Goal: Register for event/course

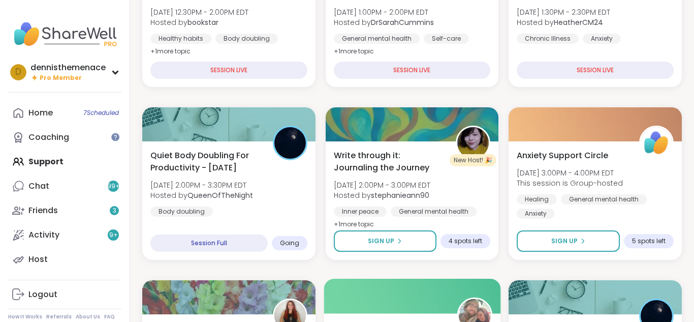
scroll to position [224, 0]
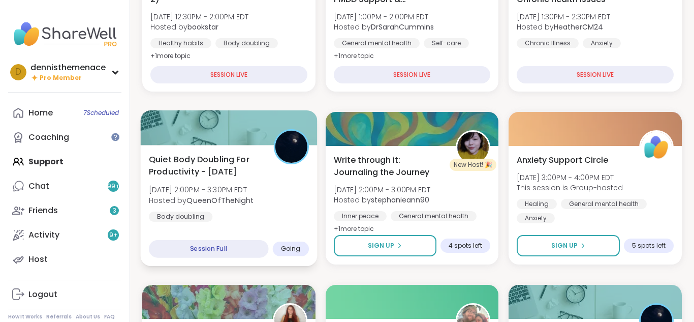
click at [226, 203] on b "QueenOfTheNight" at bounding box center [220, 200] width 67 height 10
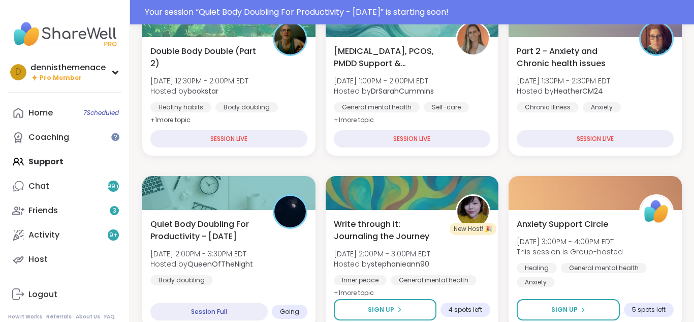
scroll to position [253, 0]
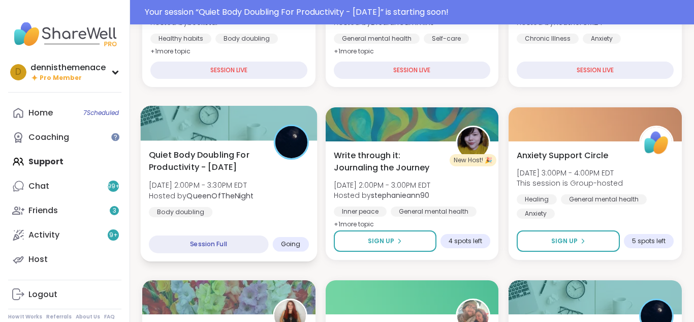
click at [215, 177] on div "Quiet Body Doubling For Productivity - [DATE] [DATE] 2:00PM - 3:30PM EDT Hosted…" at bounding box center [229, 182] width 160 height 69
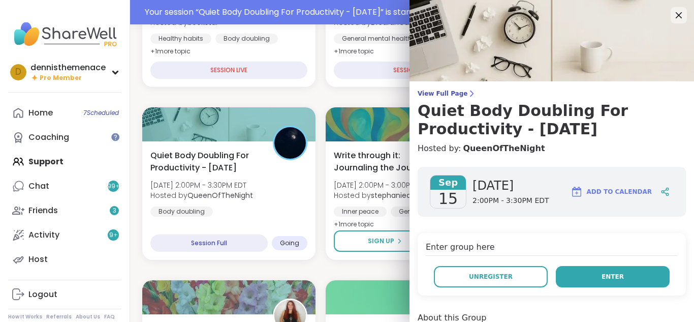
click at [615, 277] on span "Enter" at bounding box center [613, 276] width 22 height 9
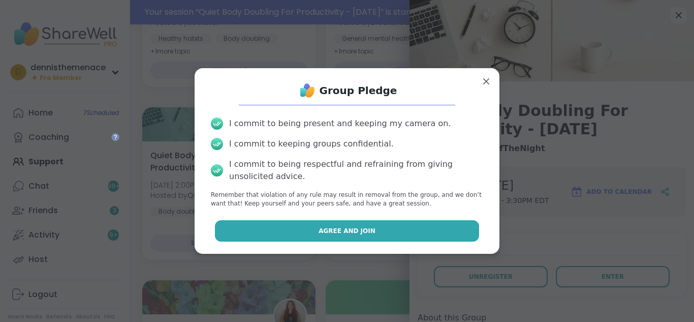
click at [352, 231] on span "Agree and Join" at bounding box center [347, 230] width 57 height 9
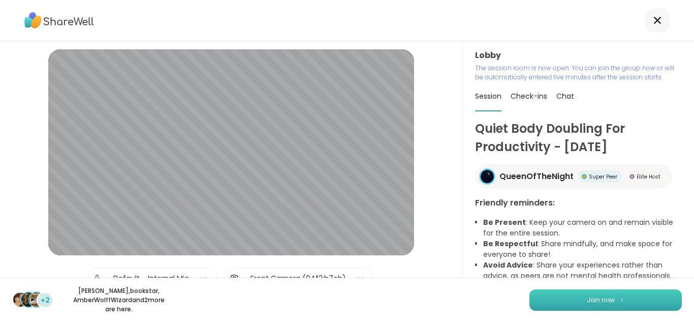
click at [598, 310] on button "Join now" at bounding box center [606, 299] width 153 height 21
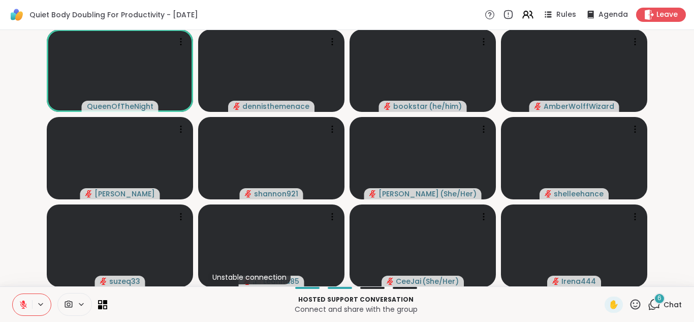
click at [675, 305] on span "Chat" at bounding box center [673, 304] width 18 height 10
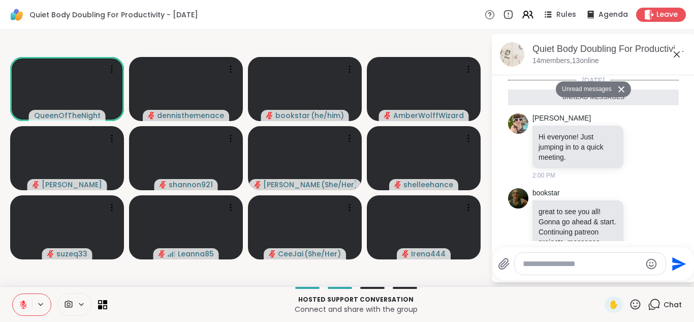
scroll to position [987, 0]
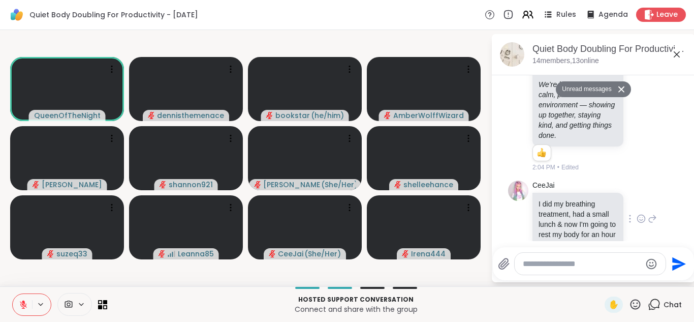
click at [675, 208] on div "CeeJai I did my breathing treatment, had a small lunch & now I'm going to rest …" at bounding box center [593, 218] width 171 height 85
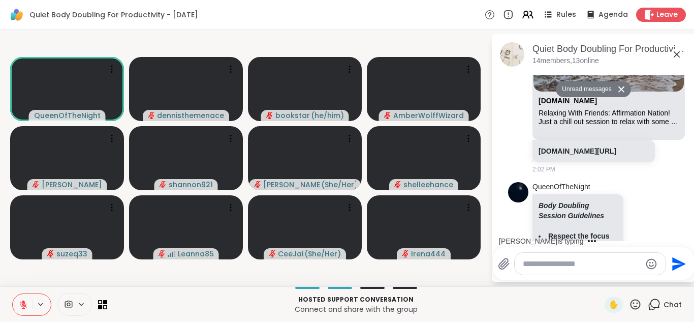
scroll to position [478, 0]
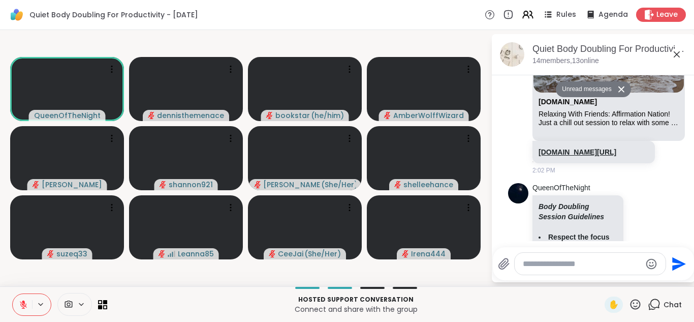
click at [573, 148] on link "[DOMAIN_NAME][URL]" at bounding box center [578, 152] width 78 height 8
click at [21, 304] on icon at bounding box center [23, 304] width 9 height 9
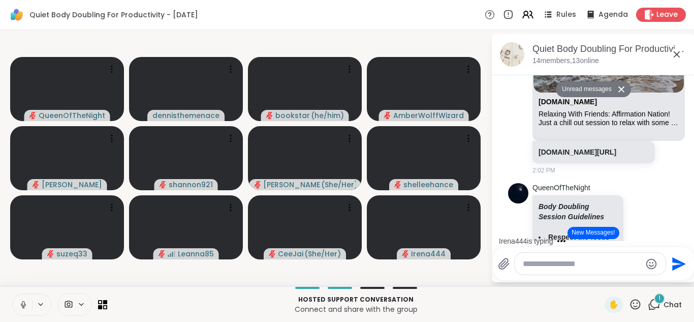
click at [21, 304] on icon at bounding box center [23, 304] width 5 height 3
click at [600, 232] on button "New Messages!" at bounding box center [593, 233] width 51 height 12
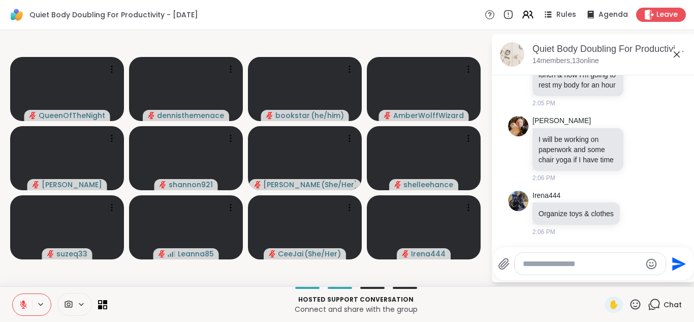
scroll to position [1091, 0]
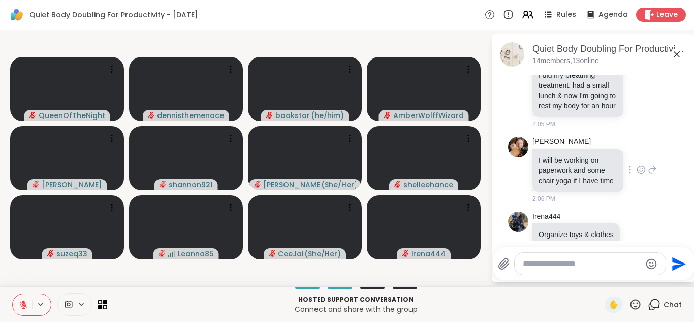
click at [667, 153] on div "[PERSON_NAME] will be working on paperwork and some chair yoga if I have time 2…" at bounding box center [593, 170] width 171 height 75
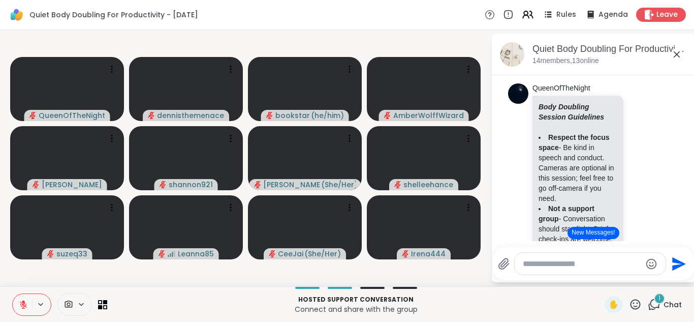
scroll to position [562, 0]
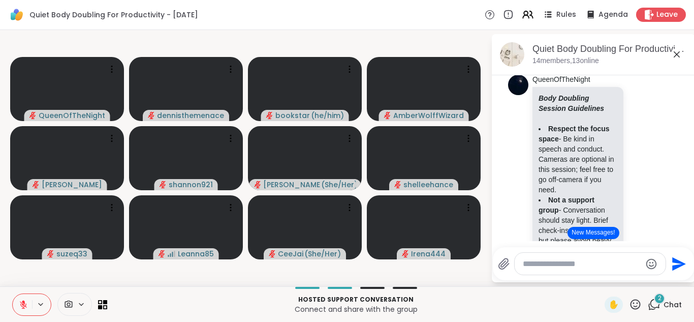
click at [24, 305] on icon at bounding box center [23, 304] width 7 height 7
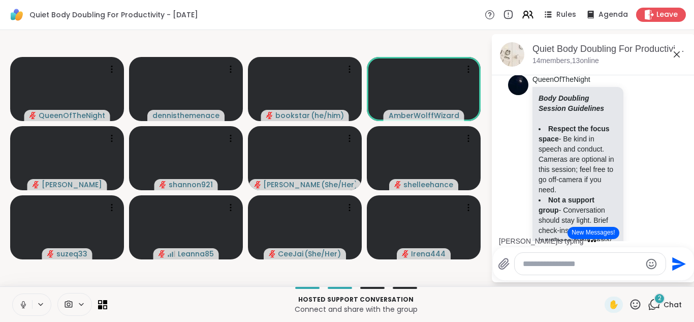
click at [25, 302] on icon at bounding box center [23, 304] width 9 height 9
click at [23, 304] on icon at bounding box center [23, 304] width 7 height 7
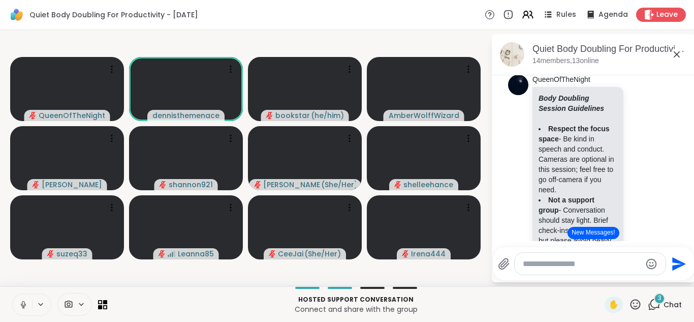
click at [23, 304] on icon at bounding box center [23, 304] width 9 height 9
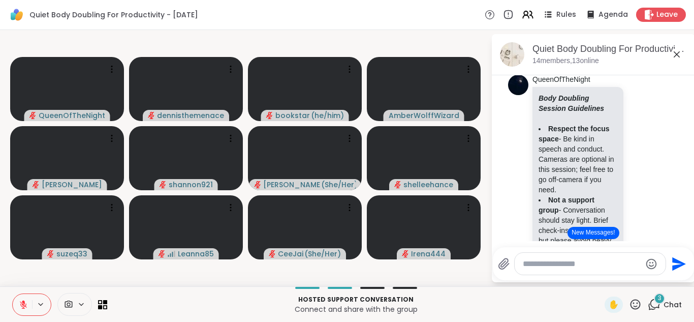
click at [23, 304] on icon at bounding box center [23, 304] width 7 height 7
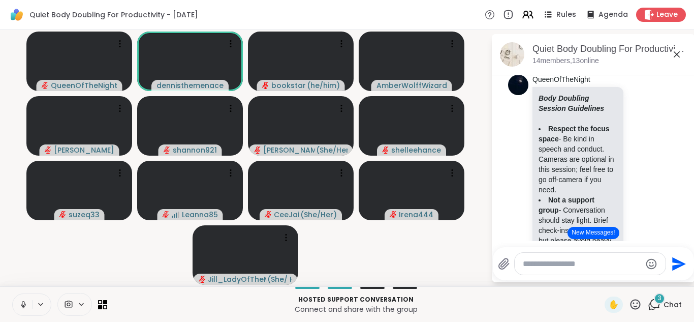
click at [23, 304] on icon at bounding box center [23, 304] width 9 height 9
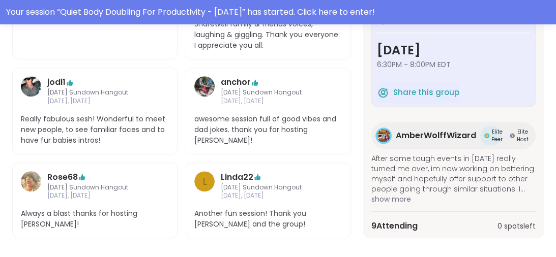
scroll to position [496, 0]
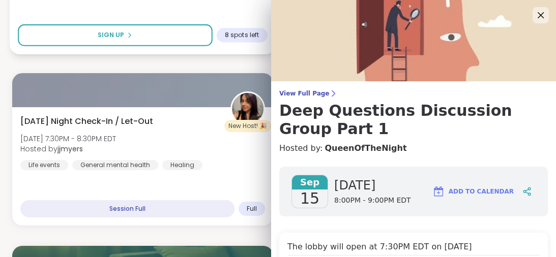
scroll to position [2574, 0]
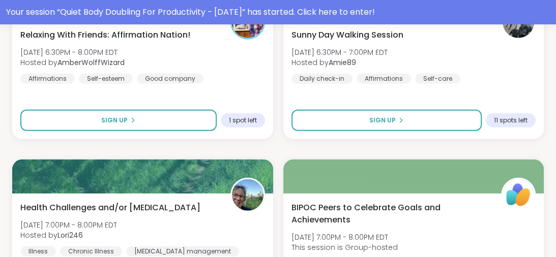
scroll to position [1913, 0]
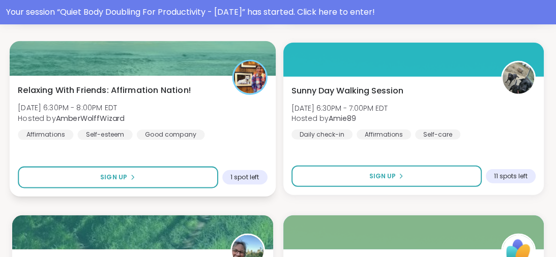
click at [102, 134] on div "Self-esteem" at bounding box center [104, 135] width 55 height 10
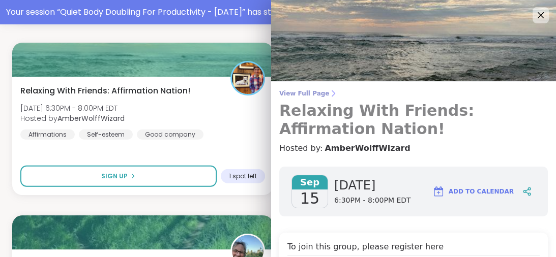
click at [460, 136] on h3 "Relaxing With Friends: Affirmation Nation!" at bounding box center [413, 120] width 268 height 37
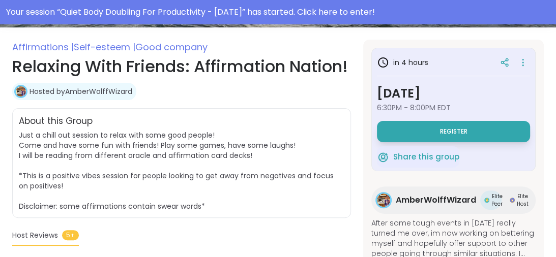
scroll to position [179, 0]
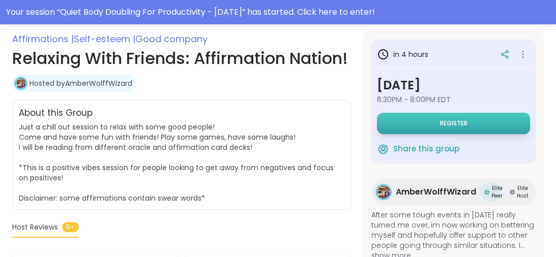
click at [457, 121] on span "Register" at bounding box center [453, 123] width 27 height 8
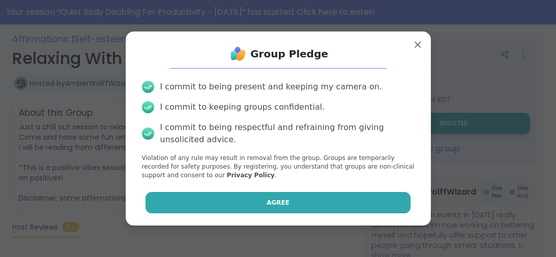
click at [286, 201] on span "Agree" at bounding box center [277, 202] width 23 height 9
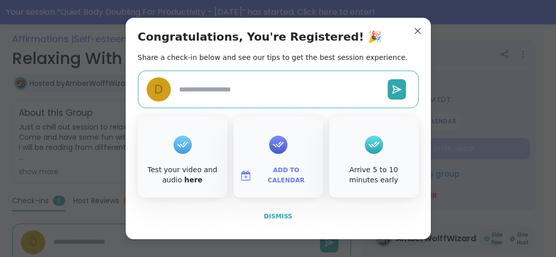
click at [283, 215] on span "Dismiss" at bounding box center [277, 216] width 28 height 7
type textarea "*"
